Goal: Communication & Community: Participate in discussion

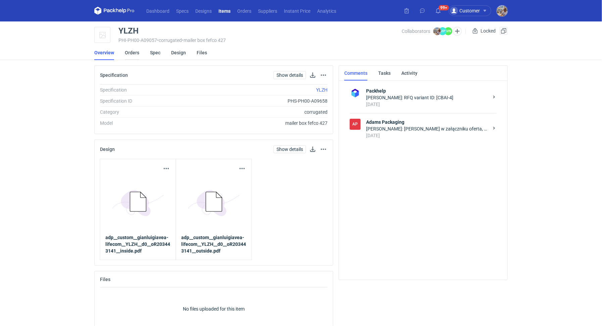
click at [129, 56] on link "Orders" at bounding box center [132, 52] width 14 height 15
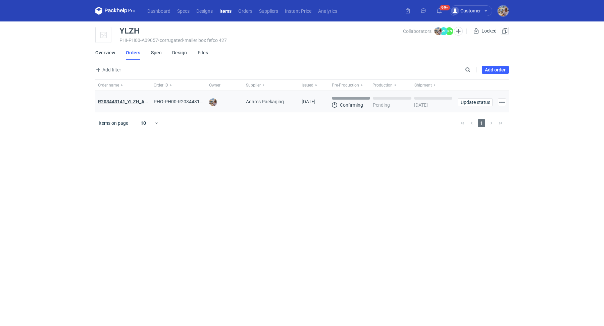
click at [121, 101] on strong "R203443141_YLZH_AHYW" at bounding box center [126, 101] width 57 height 5
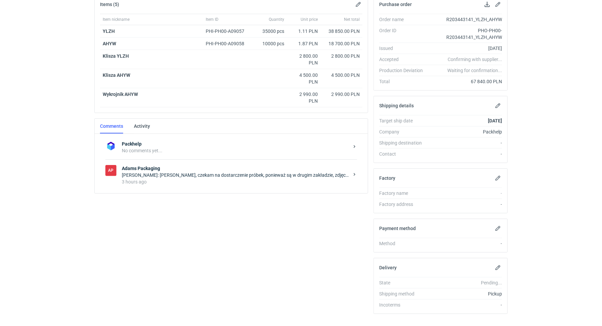
scroll to position [118, 0]
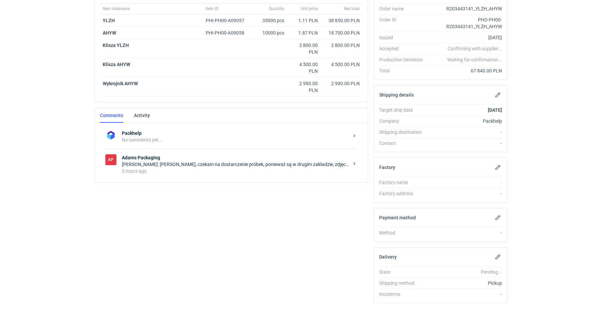
click at [183, 156] on strong "Adams Packaging" at bounding box center [235, 157] width 227 height 7
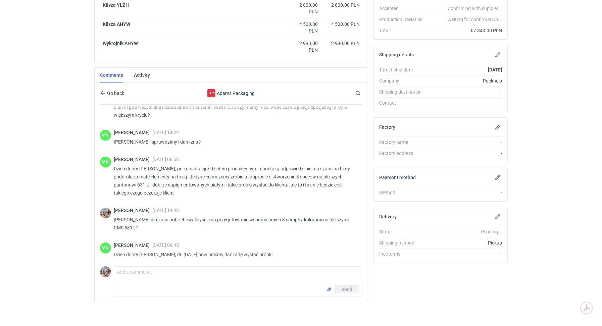
scroll to position [704, 0]
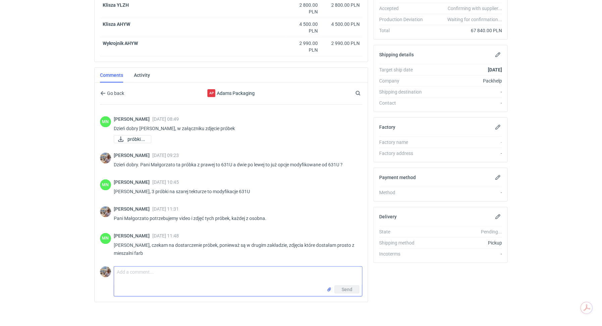
click at [152, 280] on textarea "Comment message" at bounding box center [238, 276] width 248 height 19
type textarea "P"
